Goal: Task Accomplishment & Management: Use online tool/utility

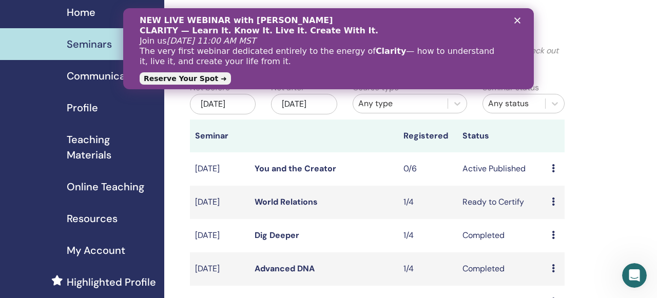
scroll to position [37, 0]
click at [518, 21] on polygon "Close" at bounding box center [518, 20] width 6 height 6
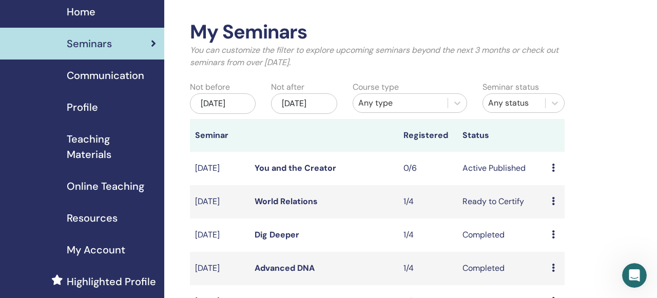
click at [553, 205] on icon at bounding box center [553, 201] width 3 height 8
click at [553, 260] on link "Attendees" at bounding box center [557, 256] width 39 height 11
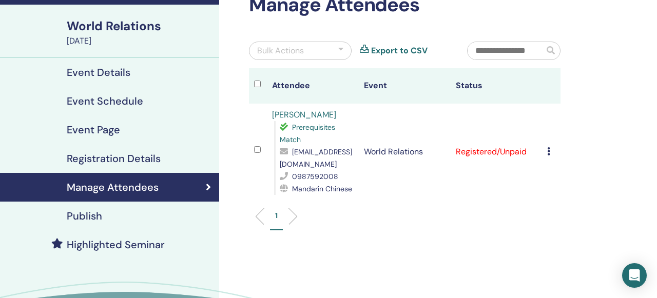
scroll to position [69, 0]
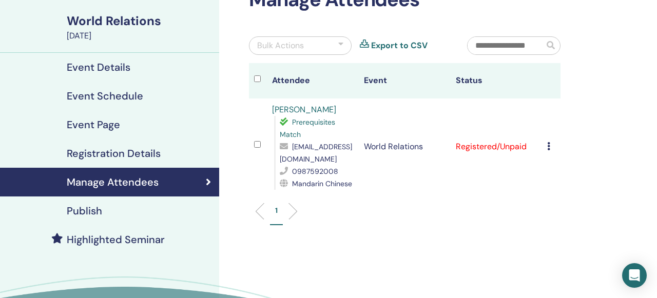
click at [550, 147] on icon at bounding box center [548, 146] width 3 height 8
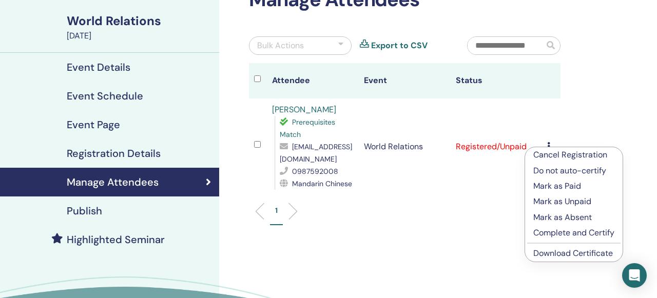
click at [550, 256] on link "Download Certificate" at bounding box center [574, 253] width 80 height 11
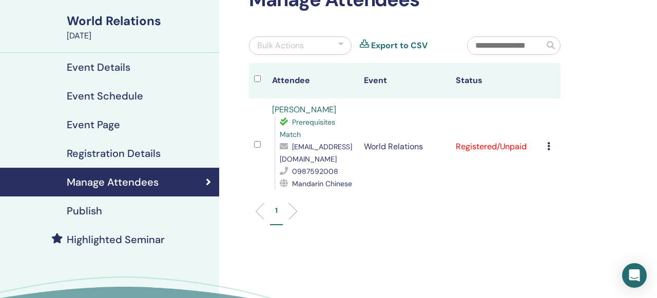
click at [549, 146] on icon at bounding box center [548, 146] width 3 height 8
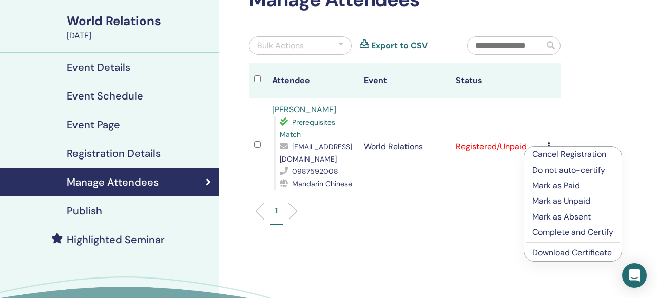
click at [562, 235] on p "Complete and Certify" at bounding box center [573, 232] width 81 height 12
